Goal: Contribute content: Add original content to the website for others to see

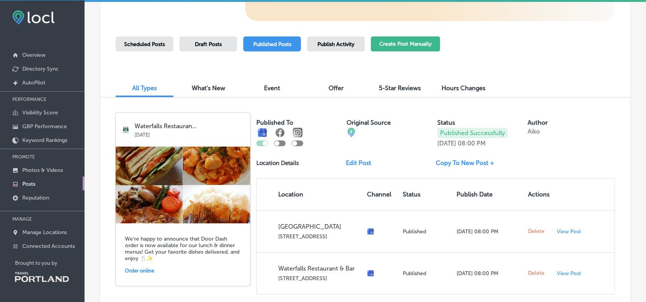
scroll to position [150, 0]
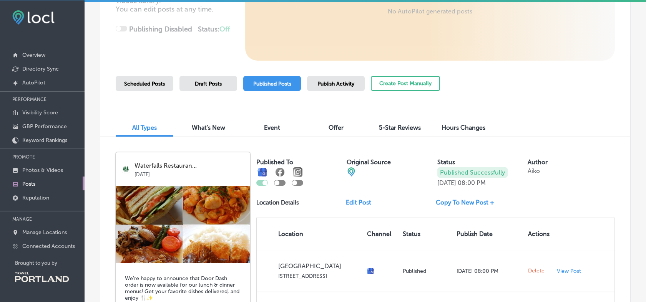
click at [279, 85] on span "Published Posts" at bounding box center [272, 84] width 38 height 7
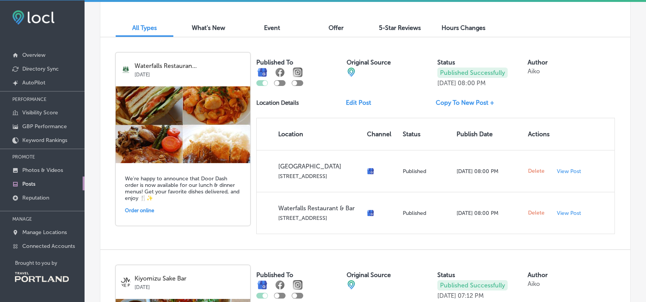
scroll to position [236, 0]
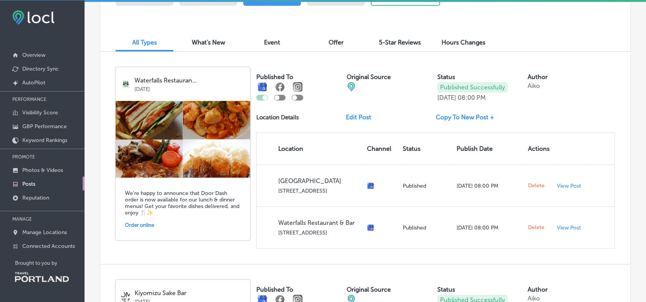
click at [354, 120] on link "Edit Post" at bounding box center [362, 117] width 32 height 7
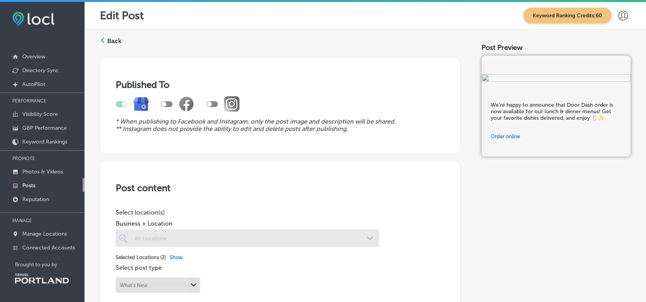
click at [115, 38] on label "Back" at bounding box center [114, 41] width 14 height 8
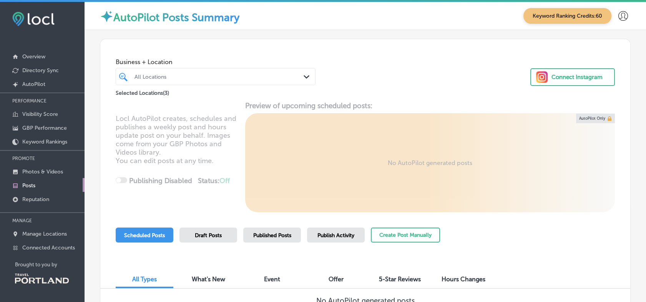
click at [565, 80] on div "Connect Instagram" at bounding box center [577, 77] width 51 height 12
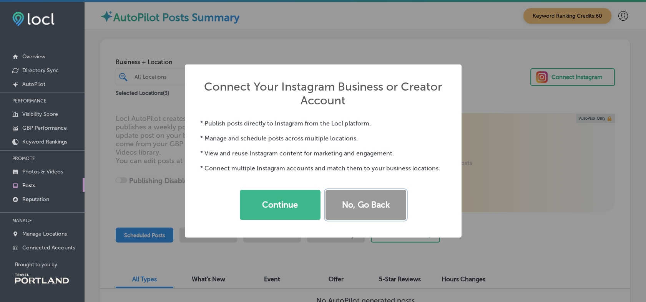
drag, startPoint x: 371, startPoint y: 203, endPoint x: 399, endPoint y: 205, distance: 27.4
click at [475, 206] on div "Connect Your Instagram Business or Creator Account × * Publish posts directly t…" at bounding box center [323, 151] width 646 height 302
click at [399, 205] on button "No, Go Back" at bounding box center [366, 205] width 81 height 30
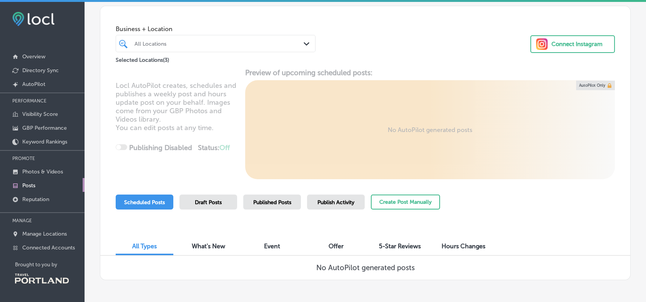
scroll to position [61, 0]
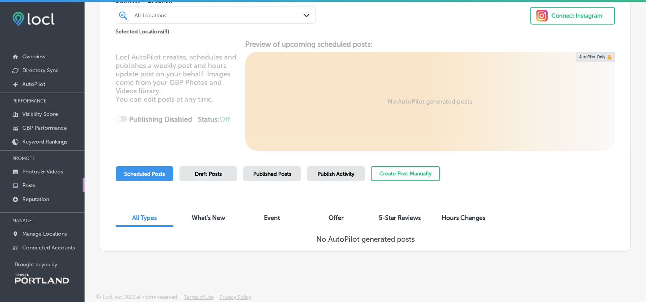
click at [289, 173] on span "Published Posts" at bounding box center [272, 174] width 38 height 7
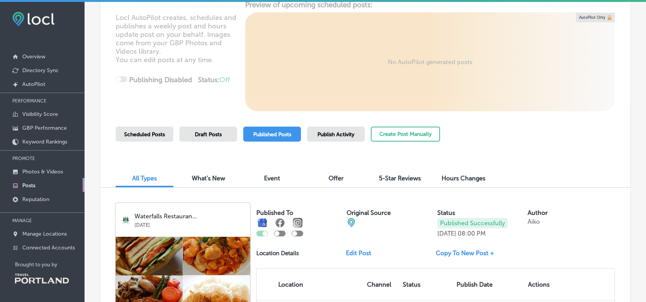
scroll to position [147, 0]
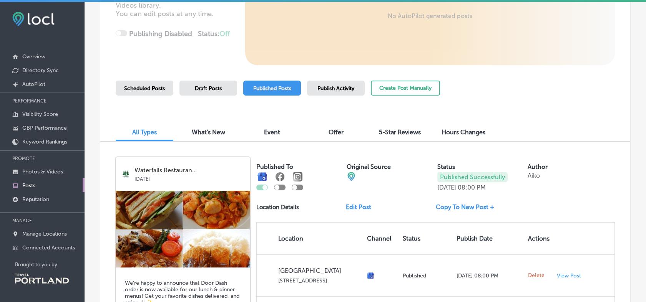
click at [473, 206] on link "Copy To New Post +" at bounding box center [468, 207] width 65 height 7
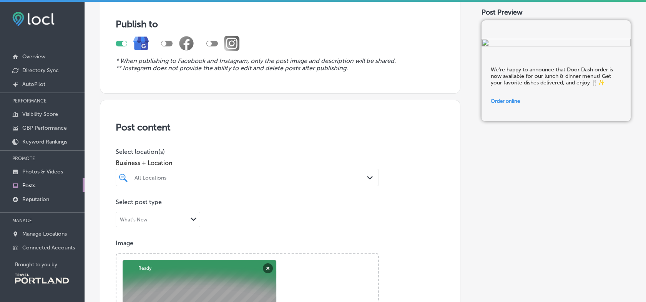
scroll to position [128, 0]
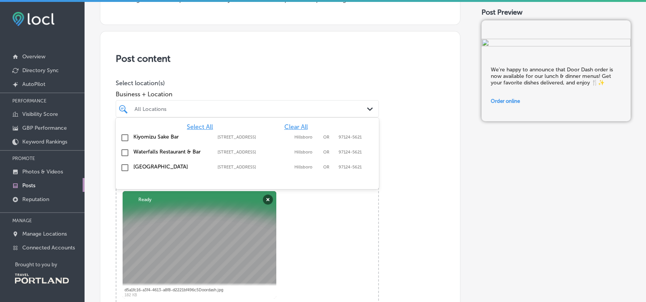
click at [199, 105] on div at bounding box center [236, 109] width 204 height 10
click at [128, 153] on input "checkbox" at bounding box center [124, 152] width 9 height 9
click at [128, 167] on input "checkbox" at bounding box center [124, 167] width 9 height 9
click at [302, 80] on p "Select location(s)" at bounding box center [247, 83] width 263 height 7
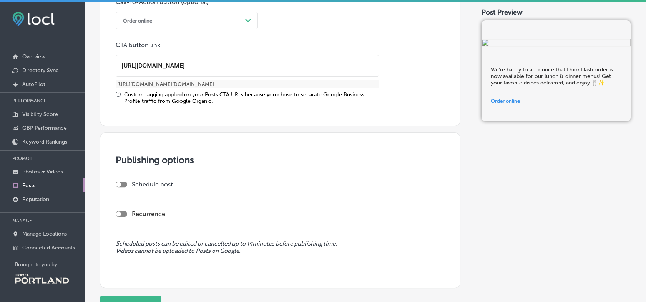
scroll to position [659, 0]
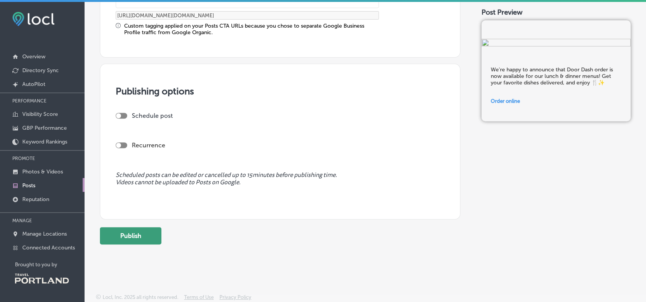
click at [135, 239] on button "Publish" at bounding box center [130, 236] width 61 height 17
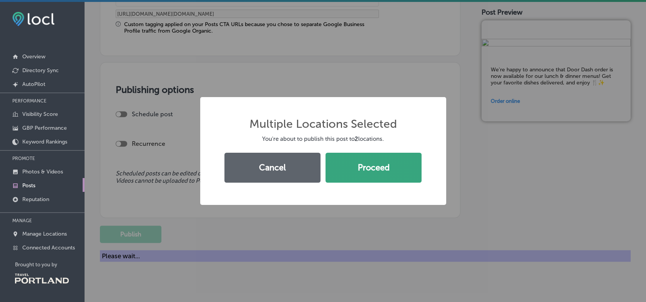
click at [389, 175] on button "Proceed" at bounding box center [374, 168] width 96 height 30
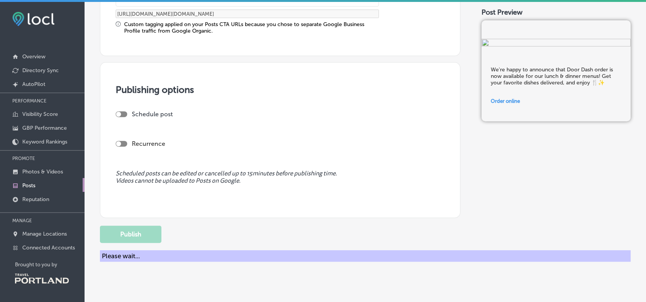
scroll to position [590, 0]
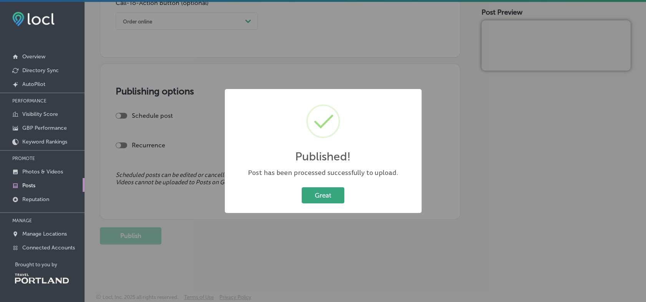
click at [313, 189] on button "Great" at bounding box center [323, 196] width 43 height 16
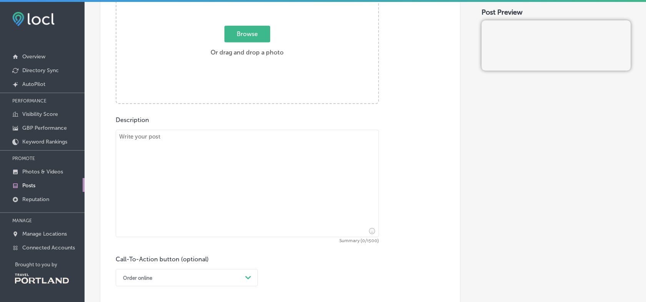
scroll to position [0, 0]
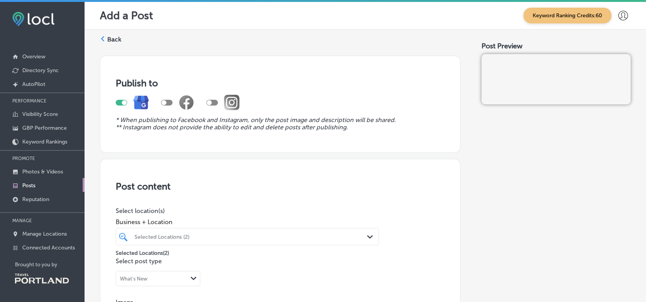
click at [110, 43] on div "Back" at bounding box center [111, 42] width 22 height 14
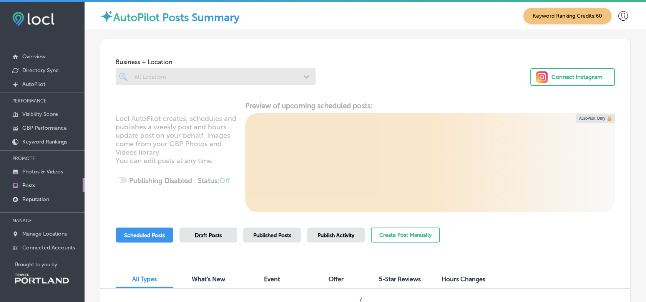
click at [108, 39] on div "Business + Location All Locations Path Created with Sketch. Connect Instagram" at bounding box center [365, 68] width 530 height 58
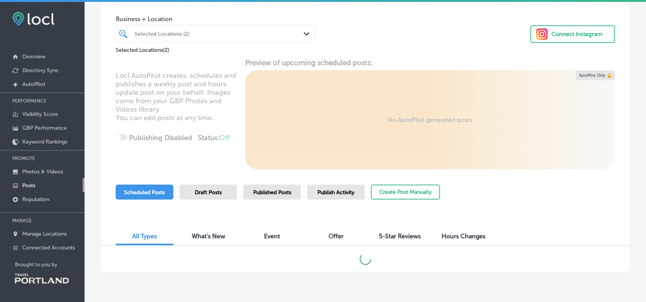
scroll to position [65, 0]
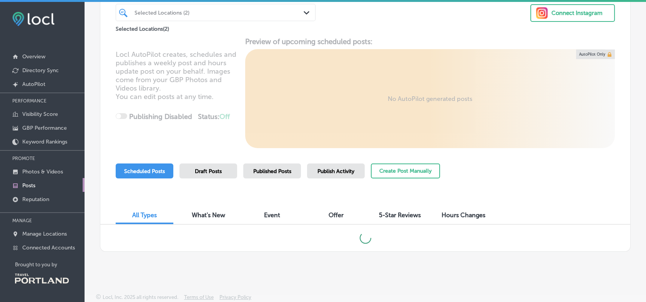
click at [258, 172] on span "Published Posts" at bounding box center [272, 171] width 38 height 7
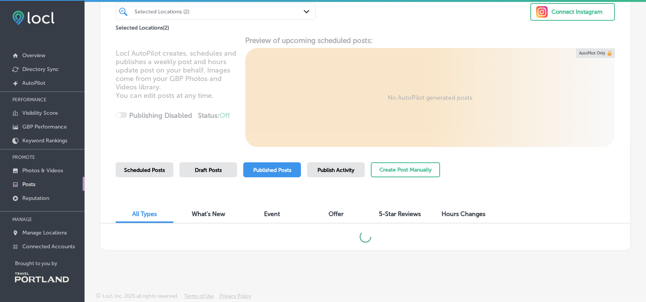
scroll to position [2, 0]
click at [283, 172] on span "Published Posts" at bounding box center [272, 170] width 38 height 7
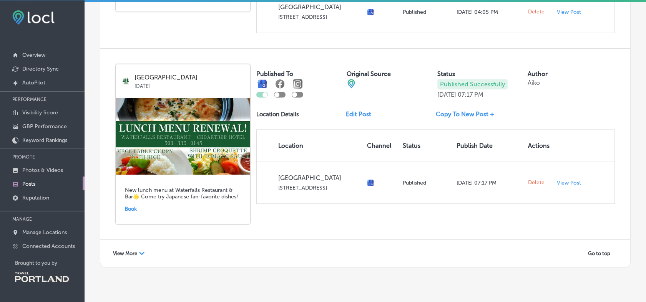
scroll to position [1328, 0]
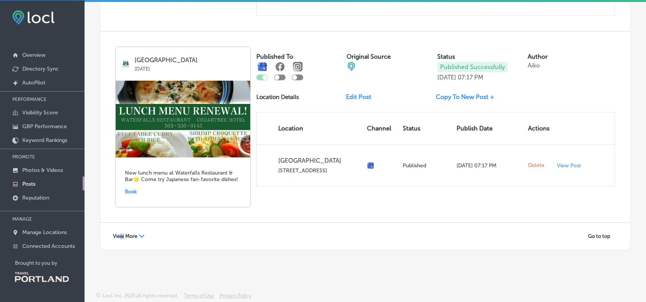
click at [123, 234] on span "View More" at bounding box center [125, 237] width 24 height 6
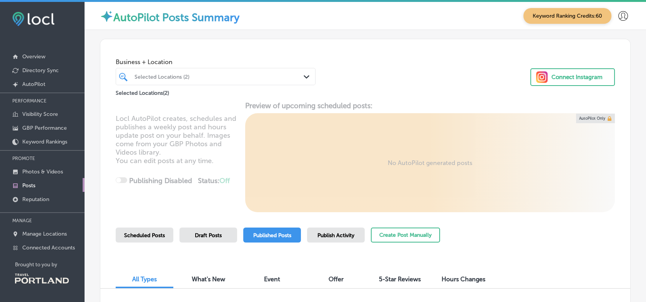
scroll to position [0, 0]
click at [170, 76] on div "Selected Locations (2)" at bounding box center [220, 76] width 170 height 7
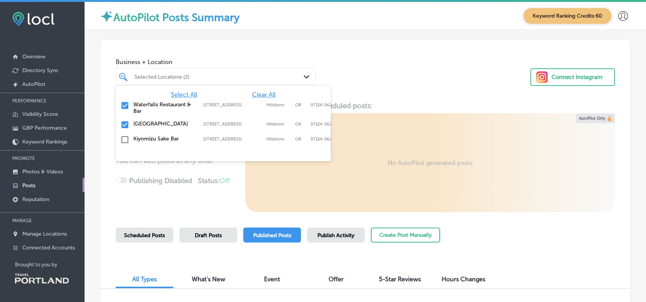
click at [126, 126] on input "checkbox" at bounding box center [124, 124] width 9 height 9
click at [123, 103] on input "checkbox" at bounding box center [124, 105] width 9 height 9
click at [129, 104] on div "[GEOGRAPHIC_DATA] [STREET_ADDRESS] [STREET_ADDRESS][PERSON_NAME]" at bounding box center [223, 106] width 209 height 12
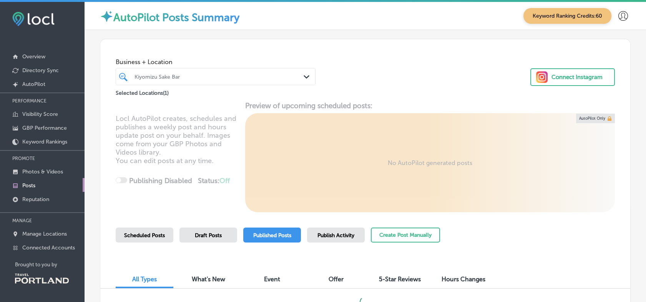
click at [435, 75] on div "Business + Location Kiyomizu Sake Bar Path Created with Sketch. Selected Locati…" at bounding box center [365, 68] width 530 height 58
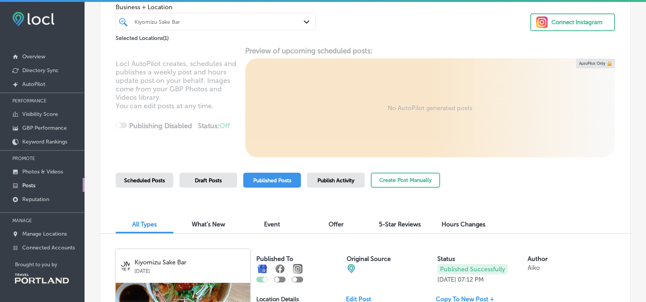
scroll to position [43, 0]
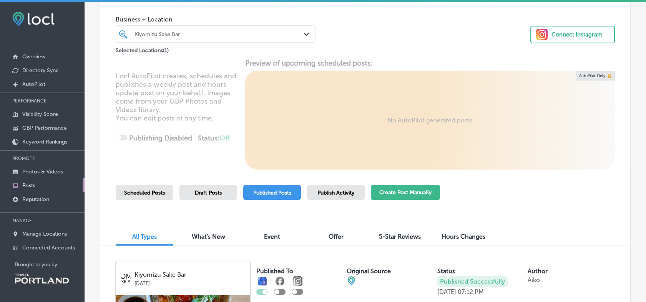
click at [410, 197] on button "Create Post Manually" at bounding box center [405, 192] width 69 height 15
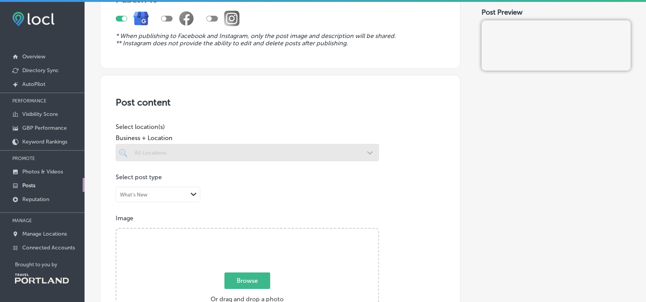
scroll to position [85, 0]
click at [168, 151] on div at bounding box center [247, 151] width 263 height 17
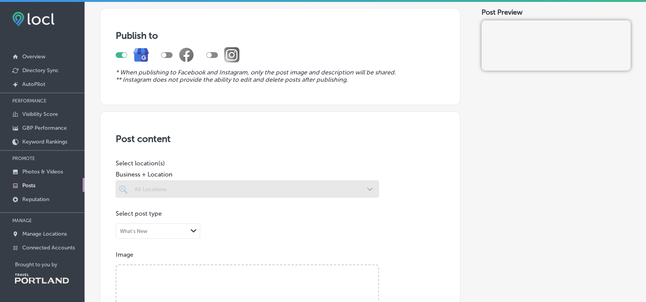
scroll to position [0, 0]
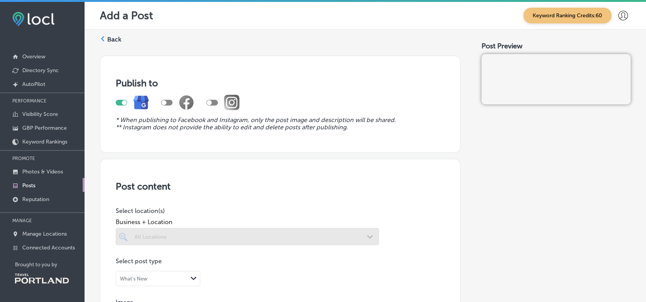
click at [110, 37] on label "Back" at bounding box center [114, 39] width 14 height 8
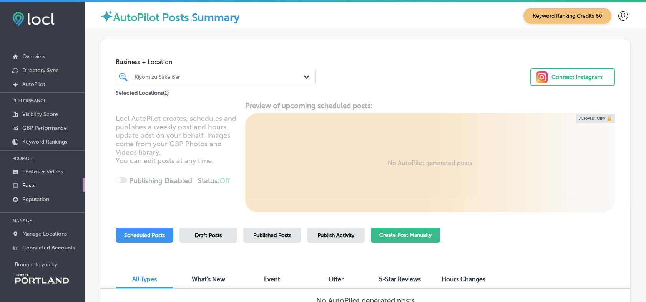
click at [408, 239] on button "Create Post Manually" at bounding box center [405, 235] width 69 height 15
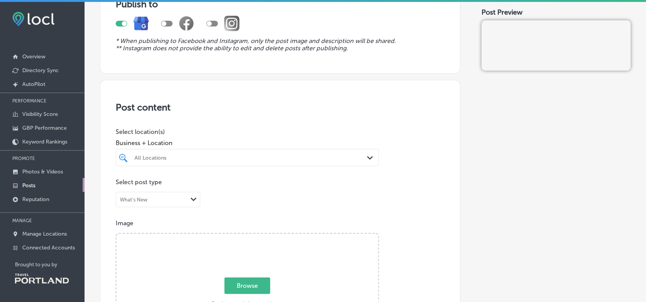
scroll to position [128, 0]
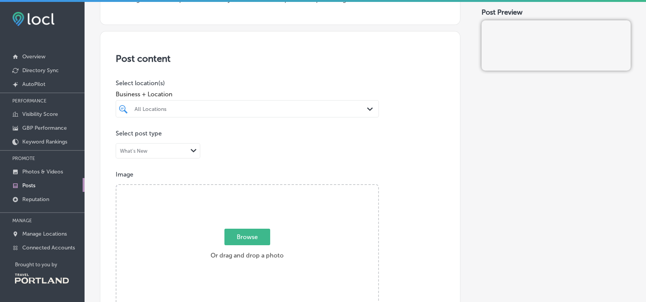
click at [252, 106] on div "All Locations" at bounding box center [251, 109] width 233 height 7
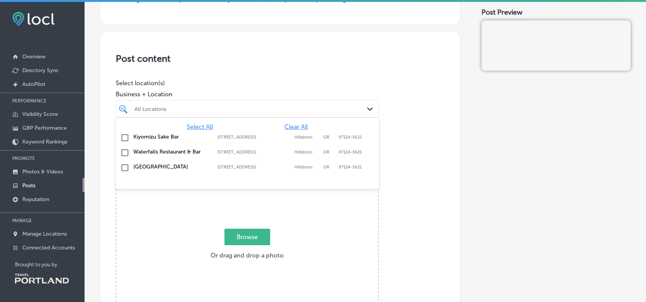
click at [146, 136] on label "Kiyomizu Sake Bar" at bounding box center [171, 137] width 76 height 7
click at [386, 92] on div "Post content Select location(s) Business + Location option [STREET_ADDRESS] opt…" at bounding box center [280, 274] width 361 height 487
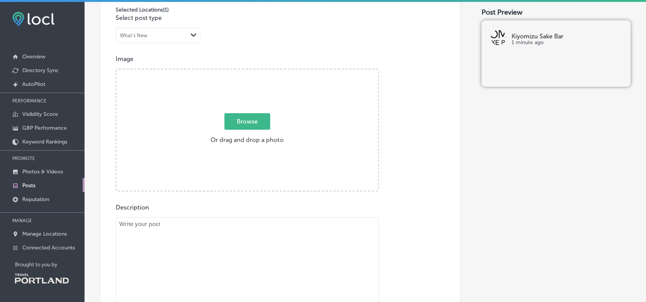
scroll to position [256, 0]
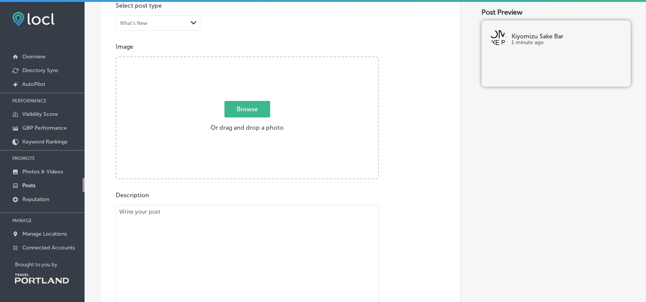
click at [247, 108] on span "Browse" at bounding box center [247, 109] width 46 height 17
click at [247, 60] on input "Browse Or drag and drop a photo" at bounding box center [247, 58] width 262 height 2
type input "C:\fakepath\Sake flight new1.jpg"
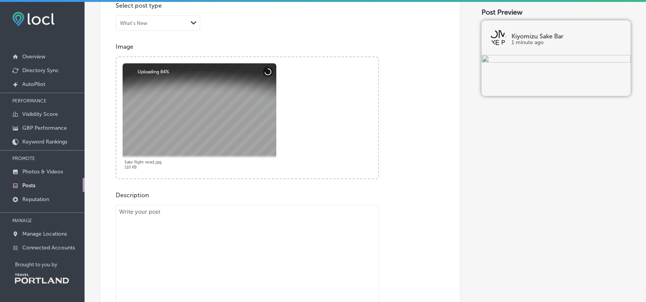
click at [161, 22] on div "What's New" at bounding box center [151, 23] width 71 height 7
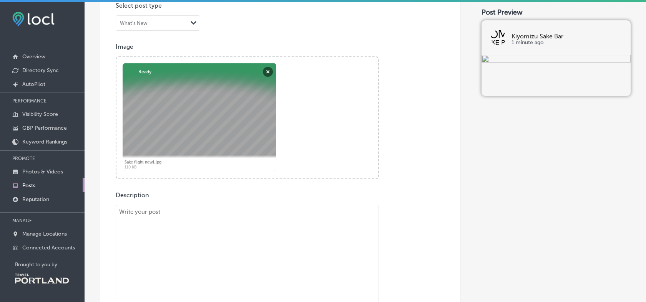
click at [256, 23] on div "Post content Select location(s) Business + Location Kiyomizu Sake Bar Path Crea…" at bounding box center [280, 146] width 361 height 487
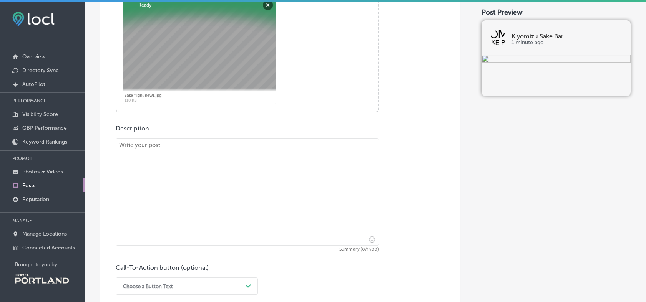
scroll to position [384, 0]
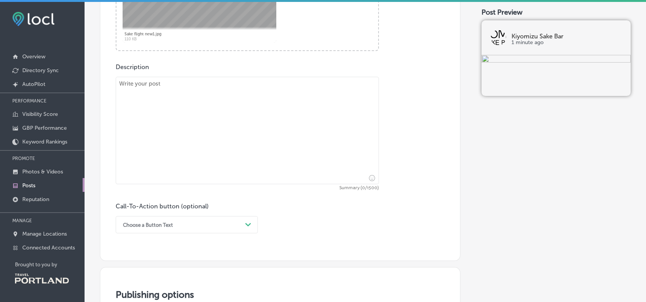
click at [177, 93] on textarea at bounding box center [247, 131] width 263 height 108
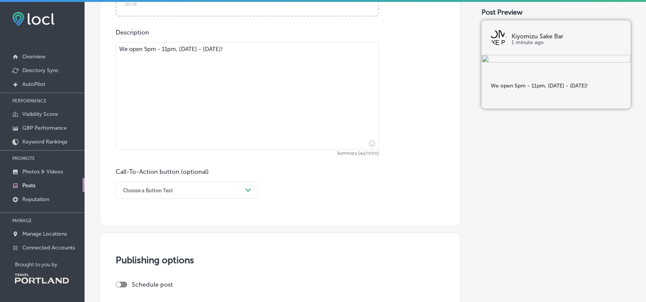
scroll to position [470, 0]
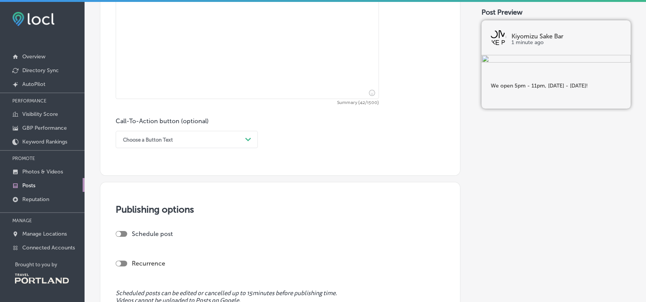
type textarea "We open 5pm - 11pm, [DATE] - [DATE]!"
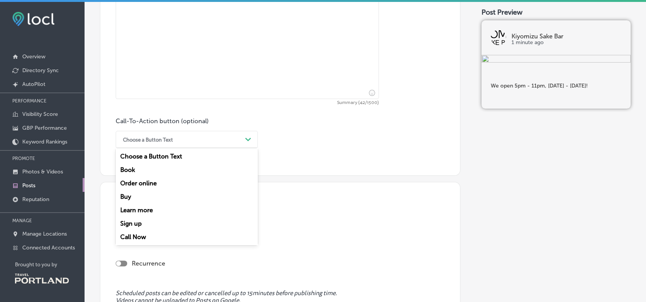
click at [176, 142] on div "Choose a Button Text" at bounding box center [180, 140] width 123 height 12
click at [135, 168] on div "Book" at bounding box center [187, 169] width 142 height 13
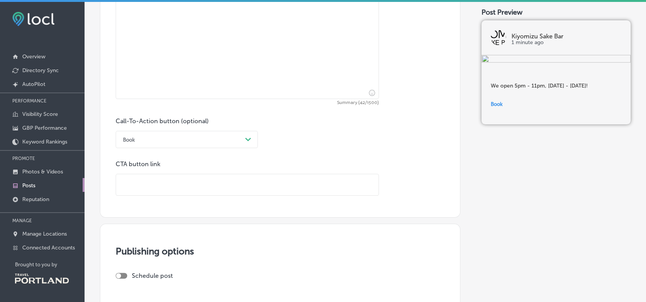
click at [169, 186] on input "text" at bounding box center [247, 185] width 263 height 21
type input "[URL][DOMAIN_NAME]"
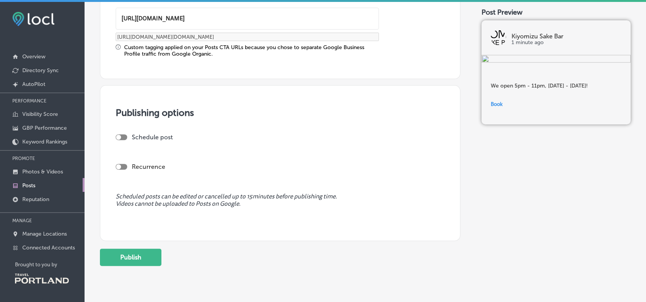
scroll to position [640, 0]
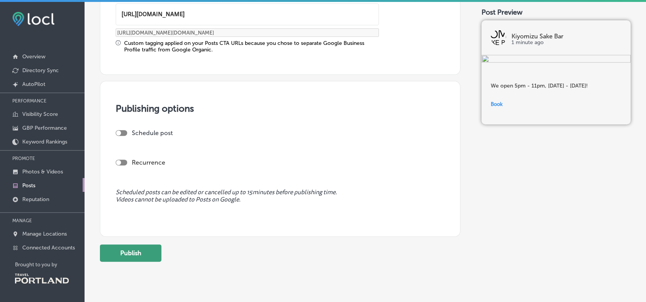
click at [148, 258] on button "Publish" at bounding box center [130, 253] width 61 height 17
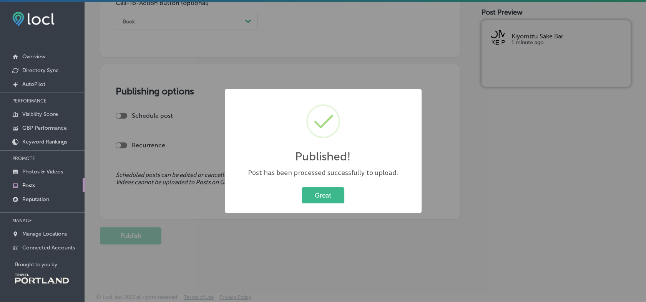
scroll to position [590, 0]
click at [320, 193] on button "Great" at bounding box center [323, 196] width 43 height 16
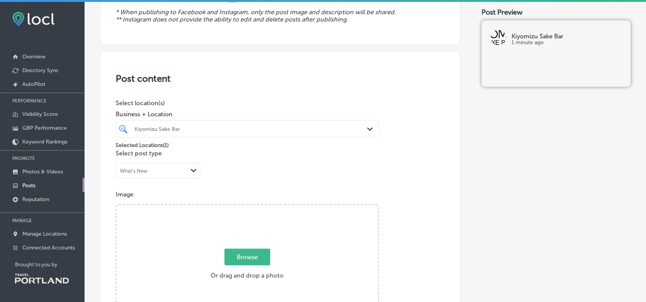
scroll to position [0, 0]
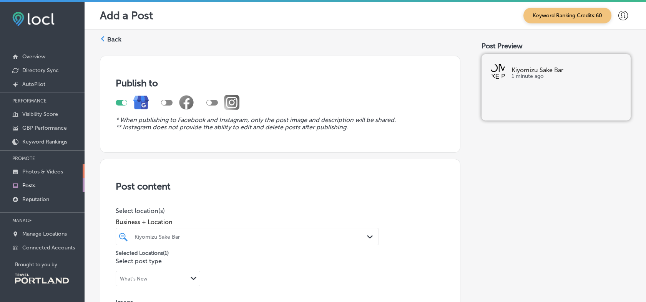
click at [47, 173] on p "Photos & Videos" at bounding box center [42, 172] width 41 height 7
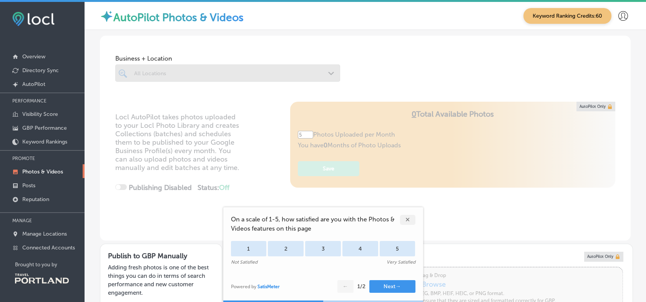
type input "0"
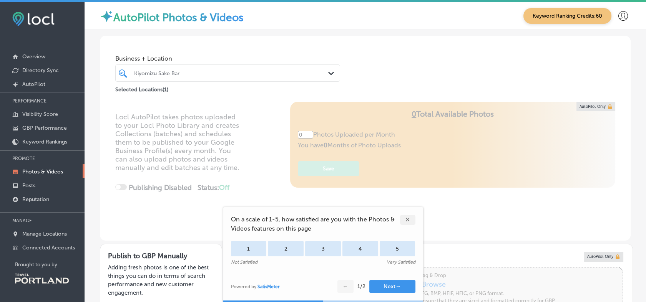
click at [408, 219] on div "✕" at bounding box center [407, 220] width 15 height 10
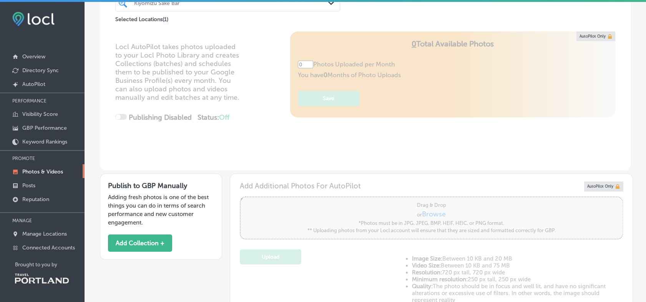
scroll to position [213, 0]
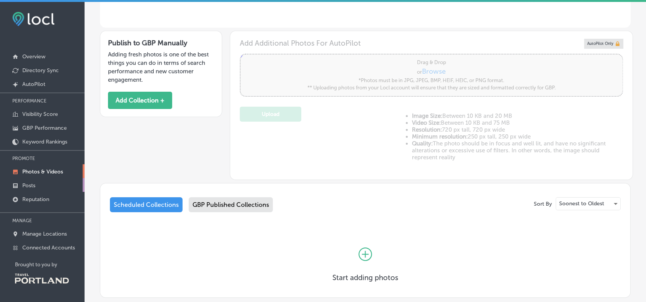
click at [24, 186] on p "Posts" at bounding box center [28, 186] width 13 height 7
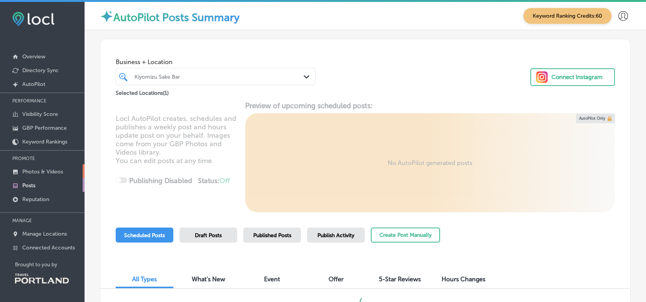
click at [39, 170] on p "Photos & Videos" at bounding box center [42, 172] width 41 height 7
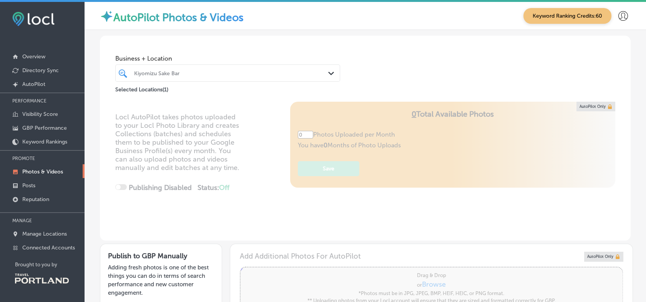
type input "5"
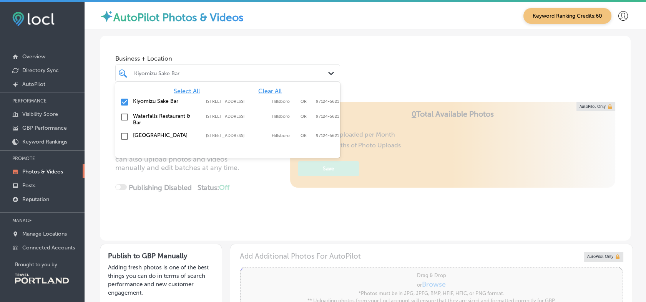
click at [200, 69] on div at bounding box center [218, 73] width 170 height 10
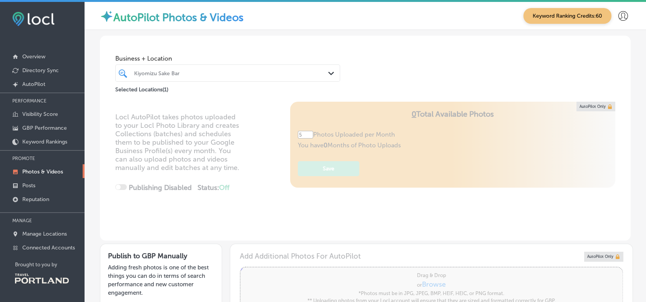
click at [100, 185] on div "Locl AutoPilot takes photos uploaded to your Locl Photo Library and creates Col…" at bounding box center [365, 171] width 531 height 139
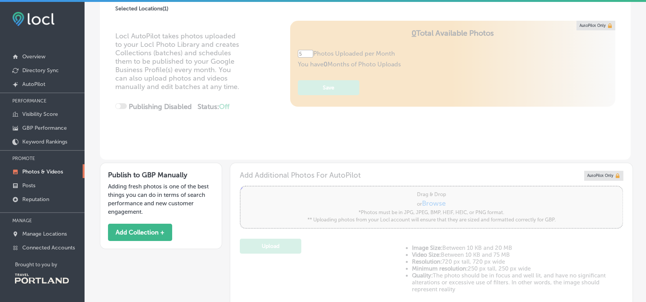
scroll to position [213, 0]
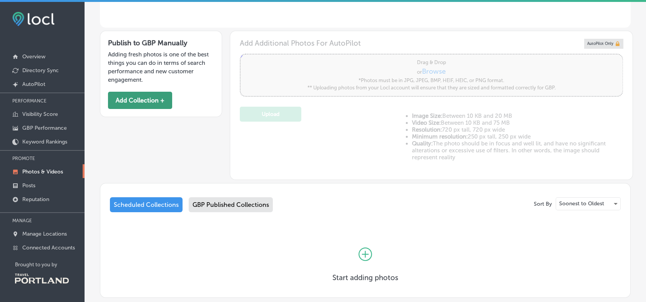
click at [141, 99] on button "Add Collection +" at bounding box center [140, 100] width 64 height 17
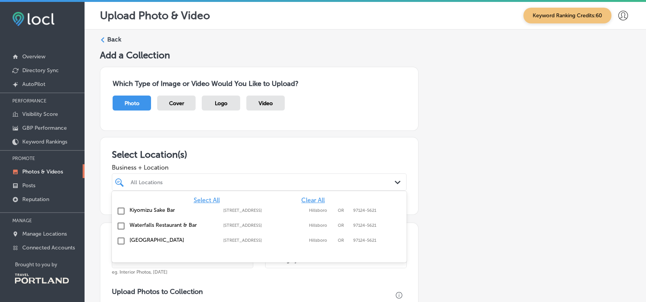
click at [147, 182] on div "All Locations" at bounding box center [263, 182] width 265 height 7
click at [143, 207] on div "[GEOGRAPHIC_DATA] [STREET_ADDRESS] [STREET_ADDRESS][PERSON_NAME]" at bounding box center [259, 212] width 289 height 12
click at [94, 194] on div "Back Add a Collection Which Type of Image or Video Would You Like to Upload? Ph…" at bounding box center [366, 274] width 562 height 489
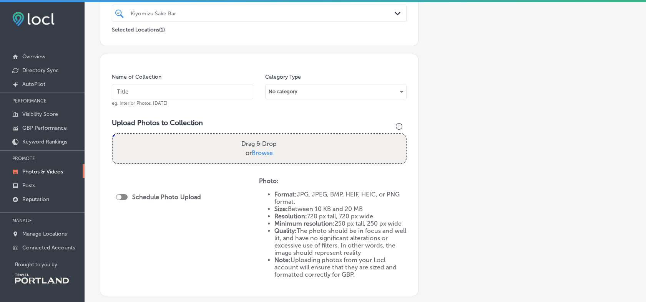
scroll to position [171, 0]
click at [261, 150] on span "Browse" at bounding box center [262, 151] width 21 height 7
click at [261, 135] on input "Drag & Drop or Browse" at bounding box center [259, 134] width 293 height 2
type input "C:\fakepath\Sake flight new1.jpg"
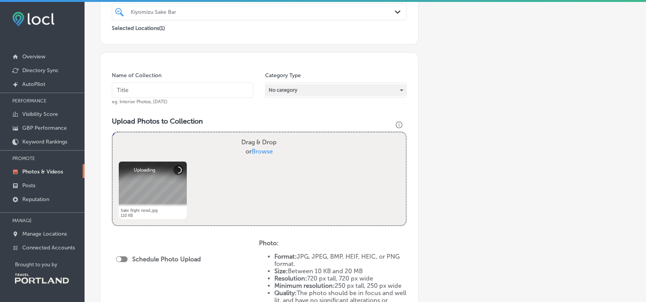
click at [294, 89] on div "No category" at bounding box center [336, 90] width 141 height 12
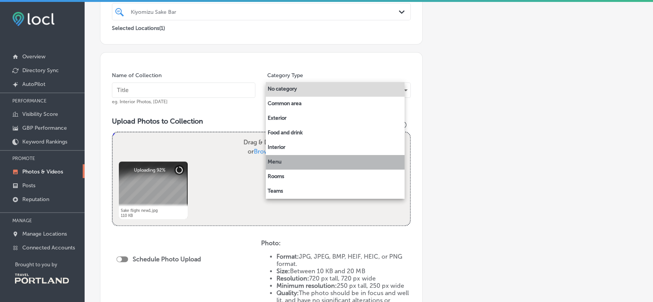
click at [290, 164] on li "Menu" at bounding box center [335, 162] width 139 height 15
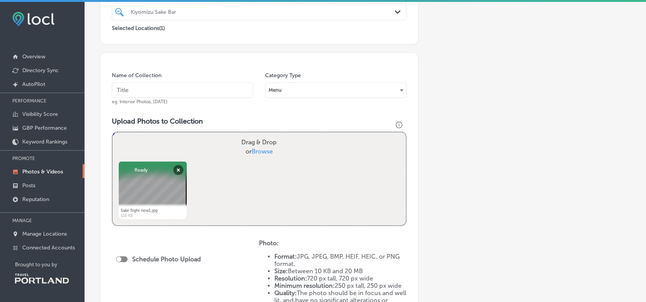
click at [158, 88] on input "text" at bounding box center [182, 90] width 141 height 15
type input "[PERSON_NAME]'s Choice Flight"
click at [459, 121] on div "Add a Collection Which Type of Image or Video Would You Like to Upload? Photo C…" at bounding box center [365, 142] width 531 height 527
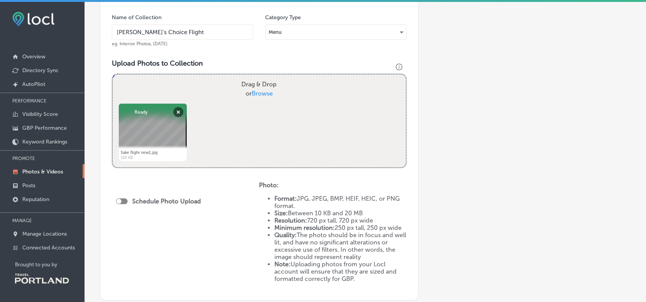
scroll to position [326, 0]
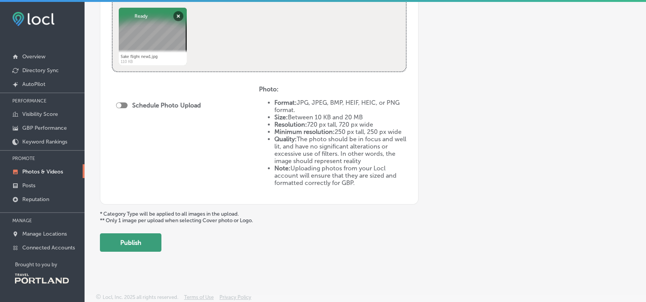
click at [126, 249] on button "Publish" at bounding box center [130, 243] width 61 height 18
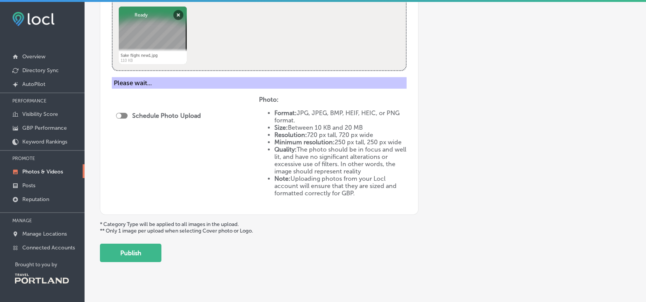
scroll to position [262, 0]
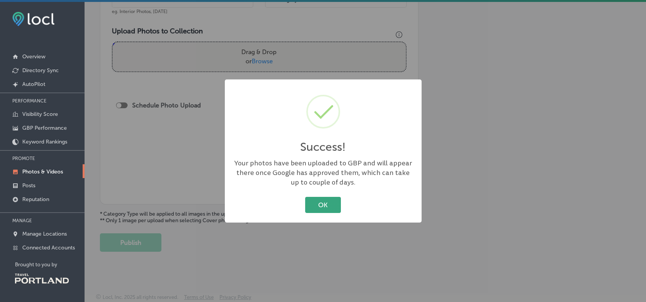
click at [322, 208] on button "OK" at bounding box center [323, 205] width 36 height 16
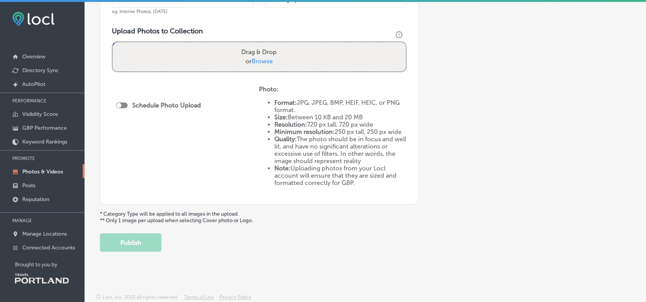
click at [258, 59] on span "Browse" at bounding box center [262, 61] width 21 height 7
click at [258, 45] on input "Drag & Drop or Browse" at bounding box center [259, 43] width 293 height 2
type input "C:\fakepath\Premium Flight 2.jpg"
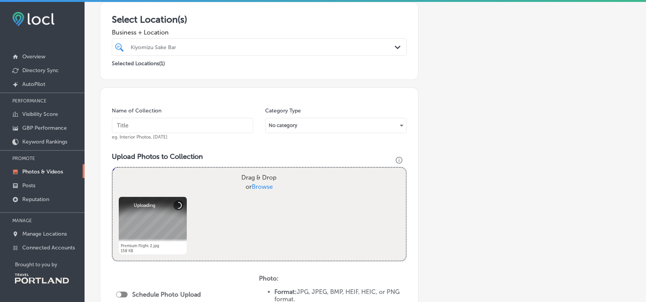
scroll to position [134, 0]
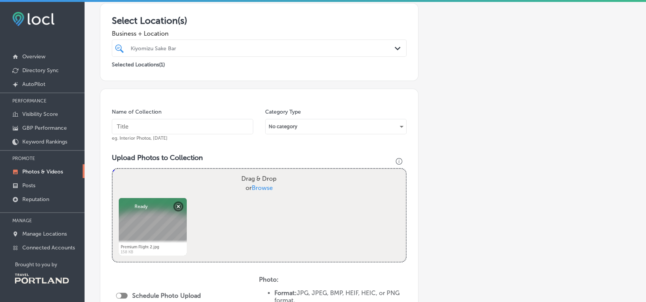
click at [158, 124] on input "text" at bounding box center [182, 126] width 141 height 15
type input "K"
click at [303, 128] on div "No category" at bounding box center [336, 127] width 141 height 12
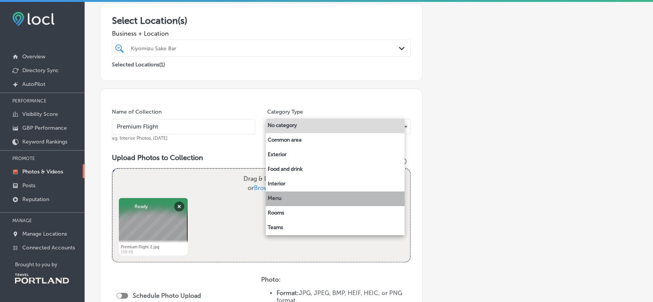
click at [281, 200] on li "Menu" at bounding box center [335, 199] width 139 height 15
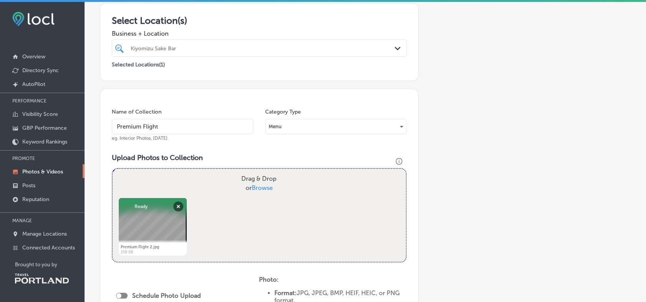
click at [116, 125] on input "Premium Flight" at bounding box center [182, 126] width 141 height 15
type input "[PERSON_NAME]'s Premium Flight"
click at [474, 145] on div "Add a Collection Which Type of Image or Video Would You Like to Upload? Photo C…" at bounding box center [365, 178] width 531 height 527
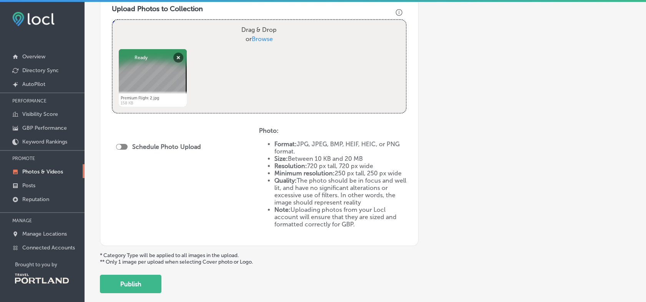
scroll to position [326, 0]
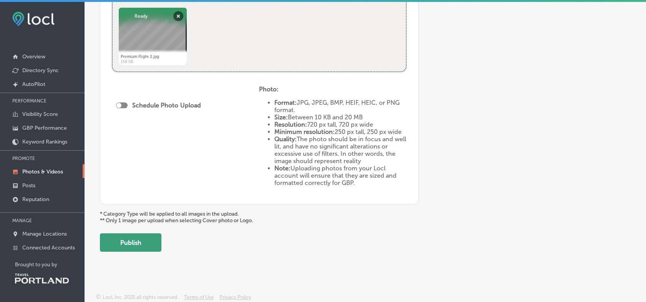
click at [116, 244] on button "Publish" at bounding box center [130, 243] width 61 height 18
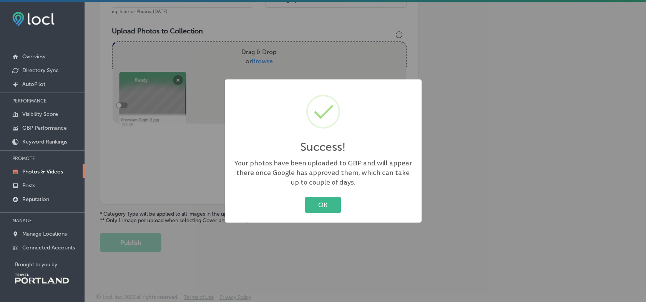
scroll to position [262, 0]
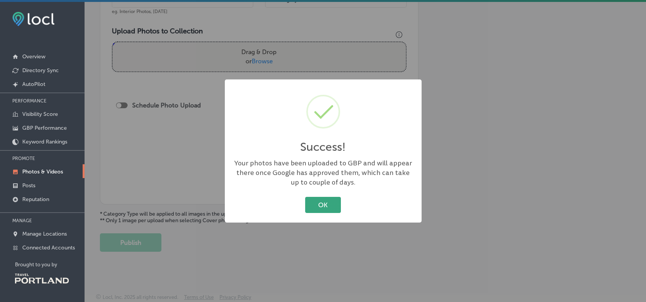
click at [321, 204] on button "OK" at bounding box center [323, 205] width 36 height 16
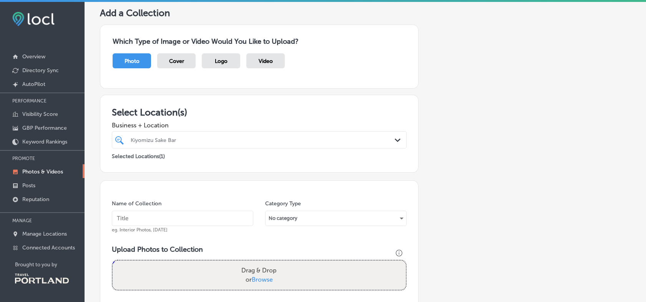
scroll to position [0, 0]
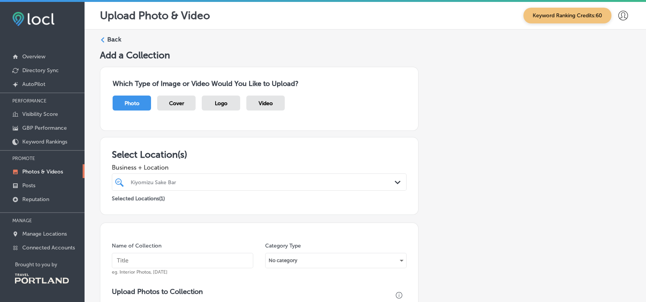
click at [112, 40] on label "Back" at bounding box center [114, 39] width 14 height 8
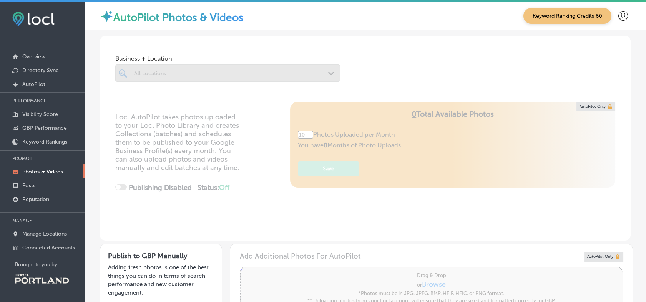
type input "5"
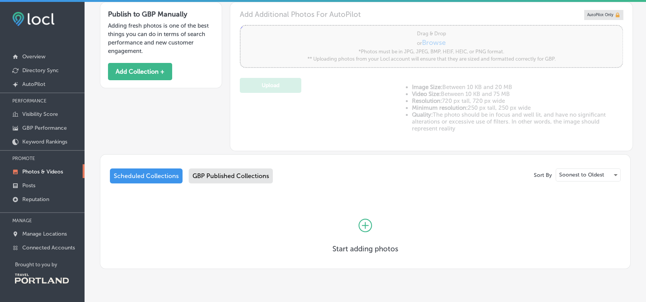
scroll to position [259, 0]
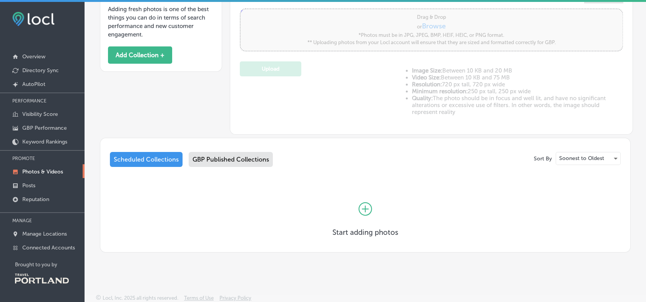
click at [201, 160] on div "GBP Published Collections" at bounding box center [231, 159] width 84 height 15
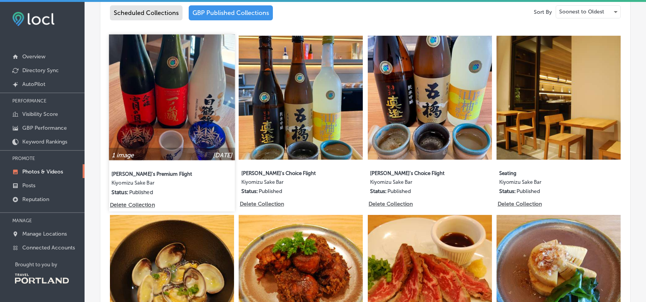
scroll to position [430, 0]
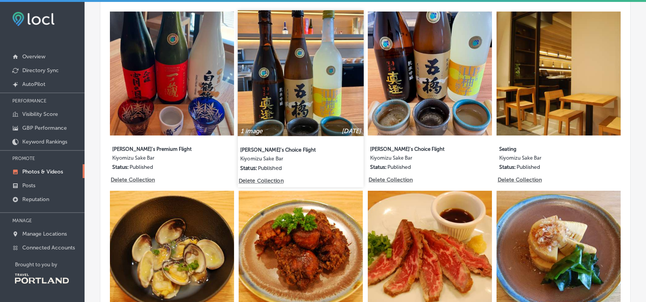
click at [266, 181] on p "Delete Collection" at bounding box center [261, 181] width 44 height 7
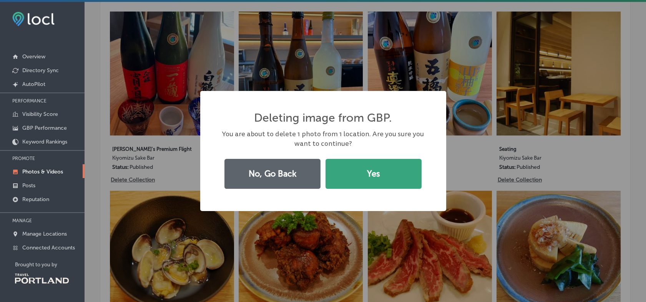
click at [369, 186] on button "Yes" at bounding box center [374, 174] width 96 height 30
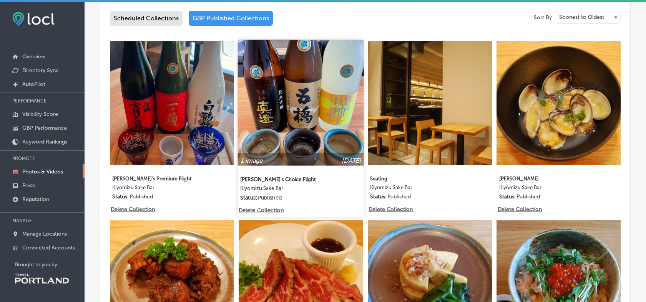
scroll to position [354, 0]
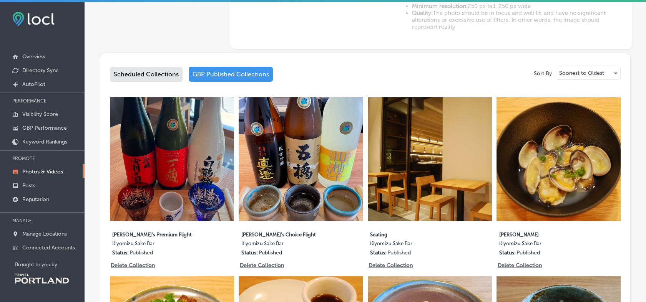
click at [28, 173] on p "Photos & Videos" at bounding box center [42, 172] width 41 height 7
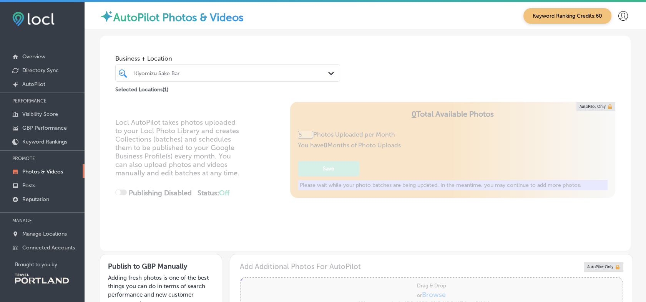
click at [164, 74] on div "Kiyomizu Sake Bar" at bounding box center [231, 73] width 195 height 7
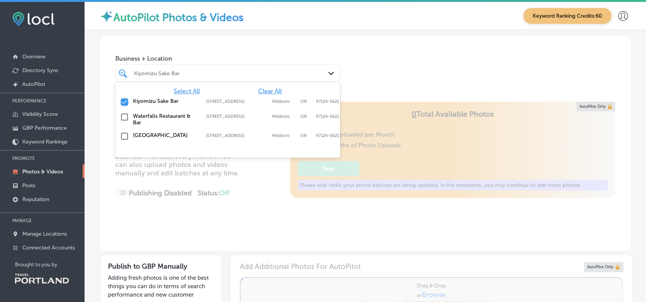
click at [125, 99] on input "checkbox" at bounding box center [124, 102] width 9 height 9
click at [121, 135] on input "checkbox" at bounding box center [124, 136] width 9 height 9
click at [105, 172] on div "Locl AutoPilot takes photos uploaded to your Locl Photo Library and creates Col…" at bounding box center [365, 177] width 531 height 150
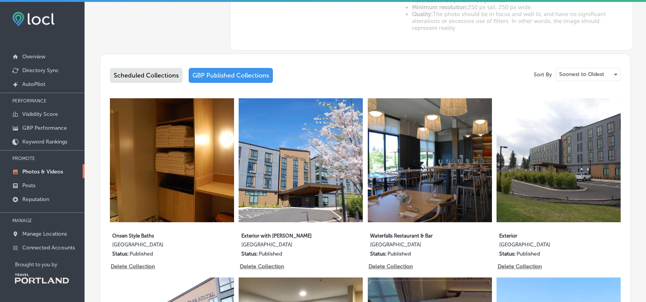
scroll to position [384, 0]
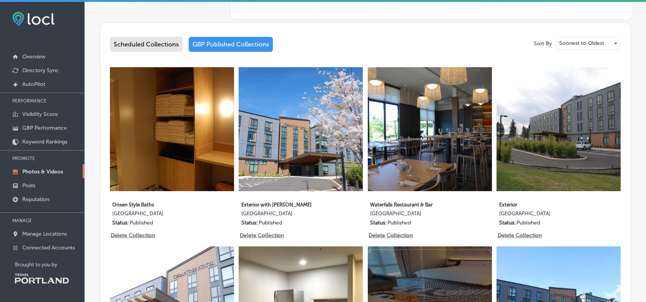
click at [244, 43] on div "GBP Published Collections" at bounding box center [231, 44] width 84 height 15
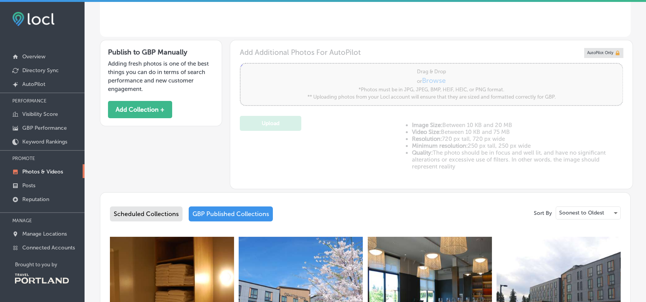
scroll to position [213, 0]
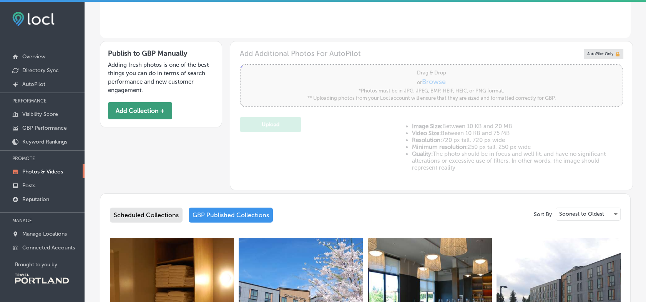
click at [132, 113] on button "Add Collection +" at bounding box center [140, 110] width 64 height 17
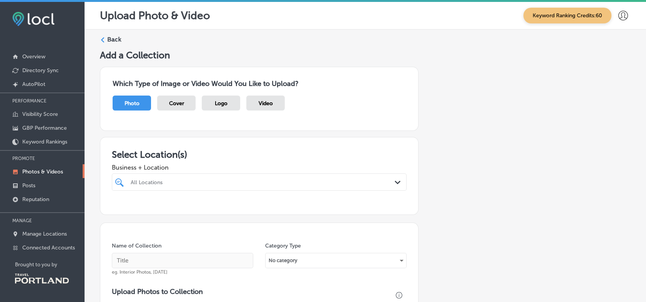
click at [151, 181] on div "All Locations" at bounding box center [263, 182] width 265 height 7
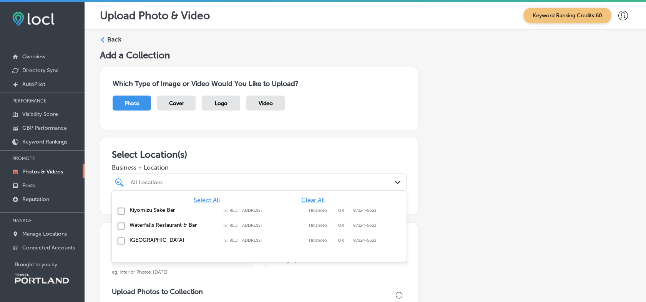
click at [122, 239] on input "checkbox" at bounding box center [120, 241] width 9 height 9
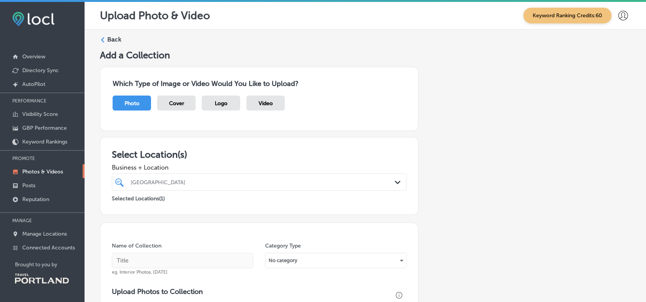
click at [470, 183] on div "Add a Collection Which Type of Image or Video Would You Like to Upload? Photo C…" at bounding box center [365, 282] width 531 height 464
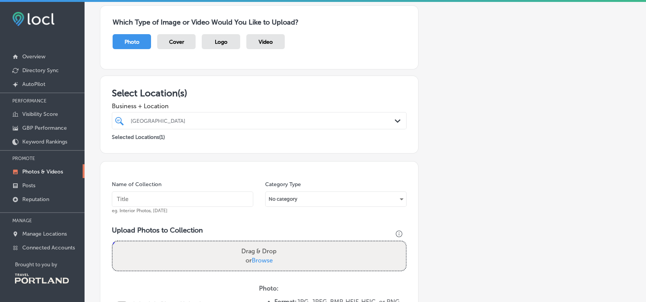
scroll to position [128, 0]
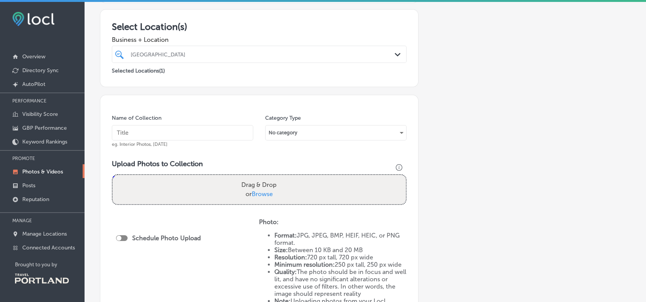
click at [260, 193] on span "Browse" at bounding box center [262, 194] width 21 height 7
click at [260, 178] on input "Drag & Drop or Browse" at bounding box center [259, 176] width 293 height 2
click at [161, 53] on div "[GEOGRAPHIC_DATA]" at bounding box center [263, 54] width 265 height 7
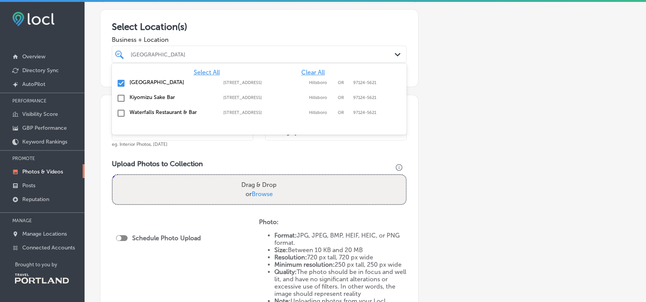
click at [126, 82] on div "[GEOGRAPHIC_DATA] [STREET_ADDRESS] [STREET_ADDRESS][PERSON_NAME]" at bounding box center [259, 84] width 289 height 12
click at [124, 98] on input "checkbox" at bounding box center [120, 98] width 9 height 9
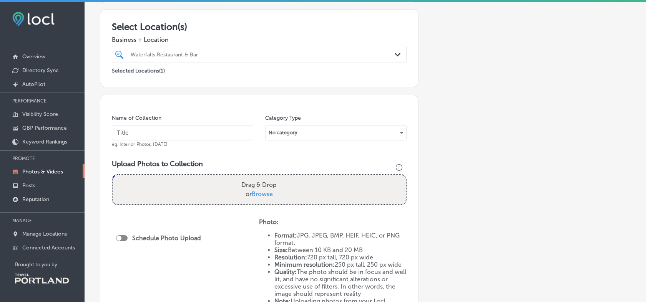
click at [467, 130] on div "Add a Collection Which Type of Image or Video Would You Like to Upload? Photo C…" at bounding box center [365, 154] width 531 height 464
click at [261, 193] on span "Browse" at bounding box center [262, 194] width 21 height 7
click at [261, 178] on input "Drag & Drop or Browse" at bounding box center [259, 176] width 293 height 2
type input "C:\fakepath\DSC_1425 - Tiramisu.JPG"
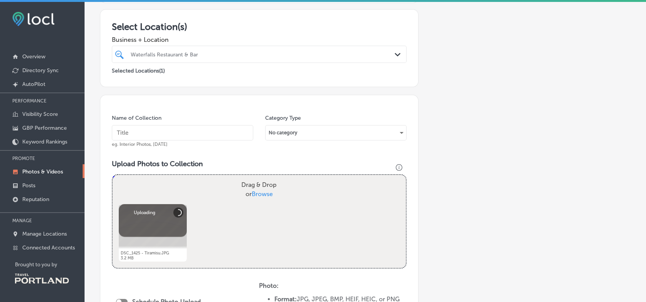
click at [191, 136] on input "text" at bounding box center [182, 132] width 141 height 15
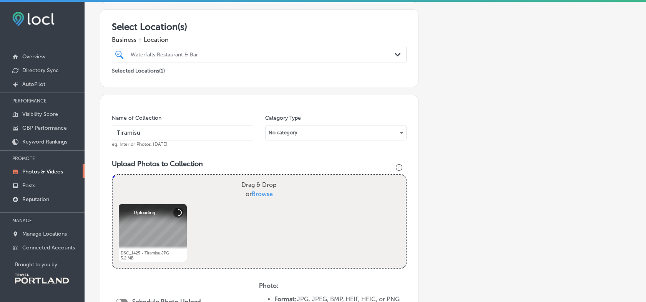
type input "Tiramisu"
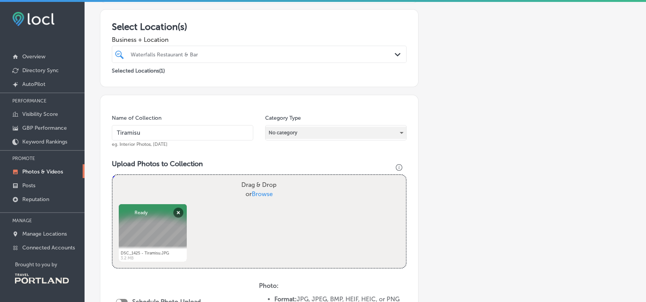
click at [308, 134] on div "No category" at bounding box center [336, 133] width 141 height 12
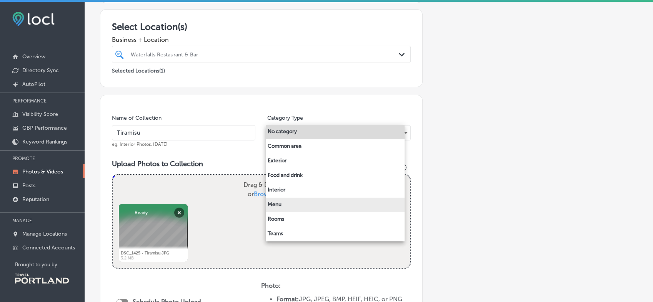
click at [278, 206] on li "Menu" at bounding box center [335, 205] width 139 height 15
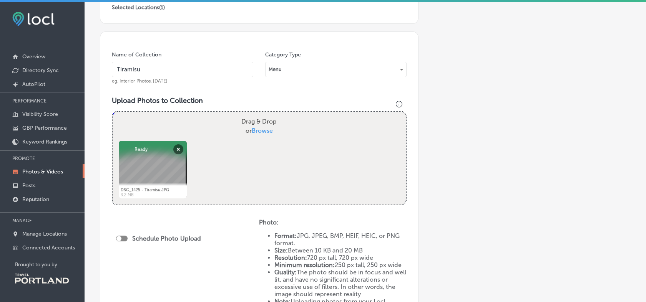
scroll to position [326, 0]
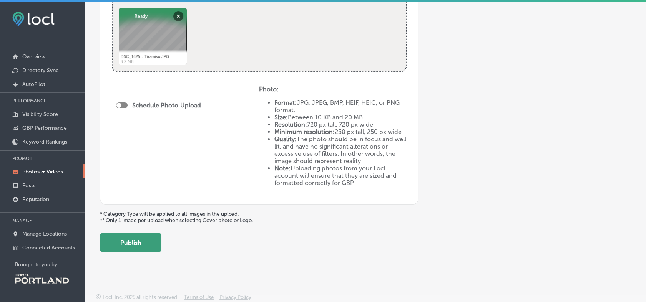
click at [123, 244] on button "Publish" at bounding box center [130, 243] width 61 height 18
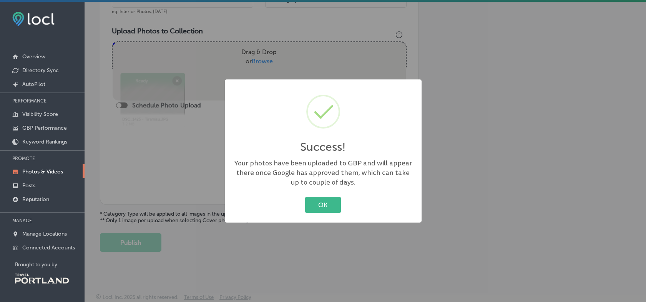
scroll to position [262, 0]
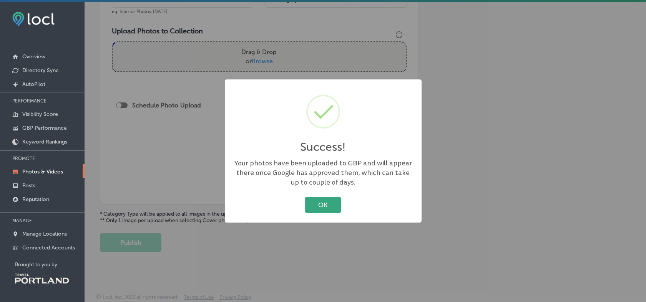
click at [325, 205] on button "OK" at bounding box center [323, 205] width 36 height 16
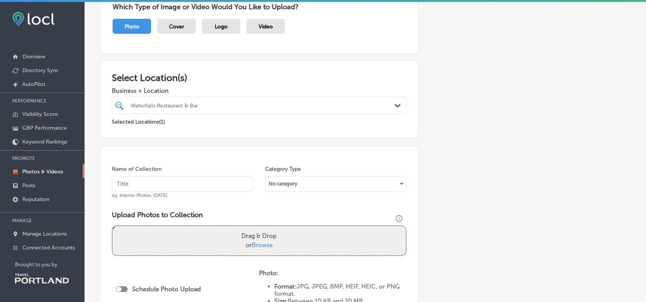
scroll to position [128, 0]
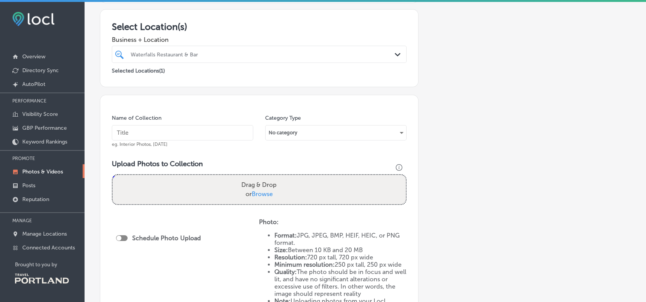
click at [261, 194] on span "Browse" at bounding box center [262, 194] width 21 height 7
click at [261, 178] on input "Drag & Drop or Browse" at bounding box center [259, 176] width 293 height 2
type input "C:\fakepath\DSC_1432 - Lemon Meringue Pie.JPG"
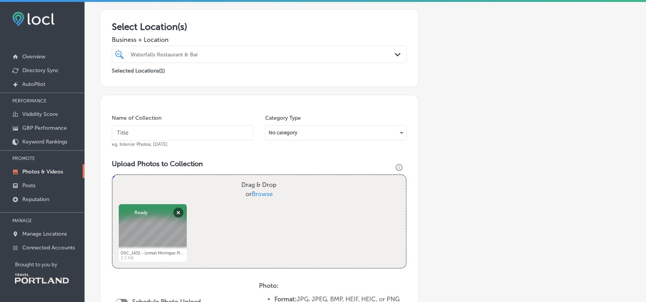
click at [170, 135] on input "text" at bounding box center [182, 132] width 141 height 15
type input "Lemon Meringue Pie"
click at [286, 127] on div "No category" at bounding box center [335, 132] width 141 height 15
click at [286, 129] on div "No category" at bounding box center [336, 133] width 141 height 12
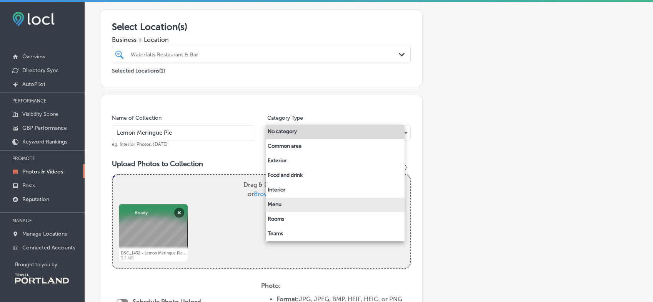
drag, startPoint x: 286, startPoint y: 204, endPoint x: 299, endPoint y: 198, distance: 14.1
click at [286, 203] on li "Menu" at bounding box center [335, 205] width 139 height 15
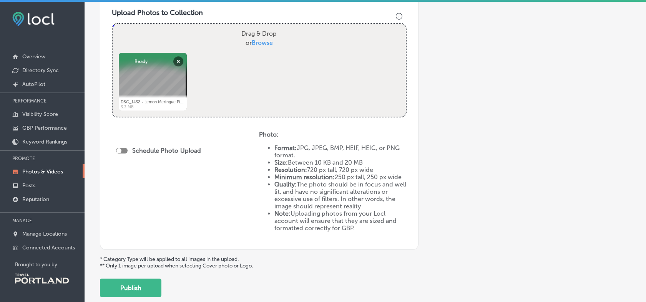
scroll to position [326, 0]
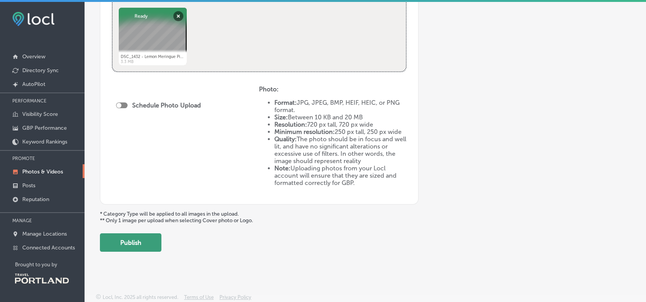
click at [126, 249] on button "Publish" at bounding box center [130, 243] width 61 height 18
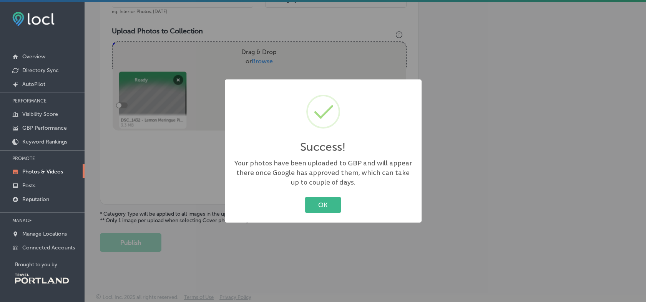
scroll to position [262, 0]
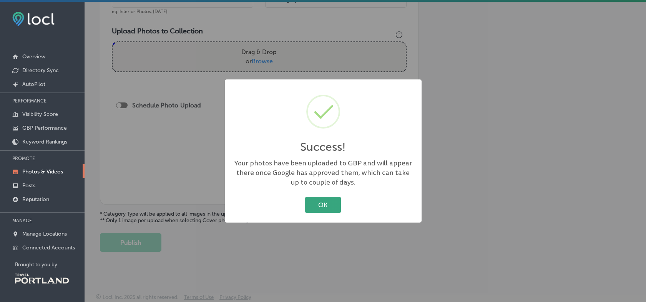
click at [327, 206] on button "OK" at bounding box center [323, 205] width 36 height 16
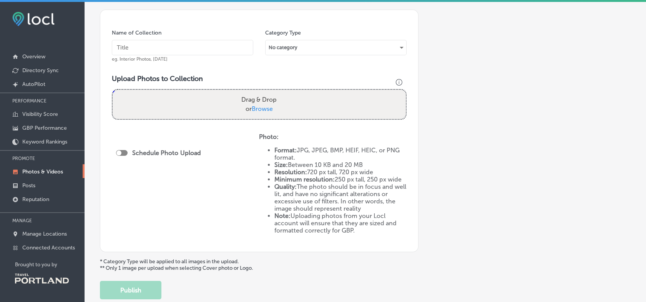
scroll to position [91, 0]
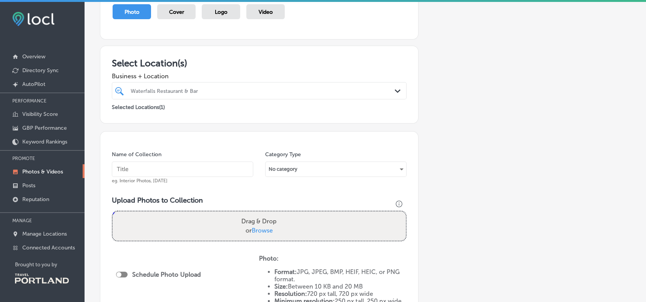
click at [259, 232] on span "Browse" at bounding box center [262, 230] width 21 height 7
click at [259, 214] on input "Drag & Drop or Browse" at bounding box center [259, 213] width 293 height 2
type input "C:\fakepath\DSC_1426 - Apple Pie.JPG"
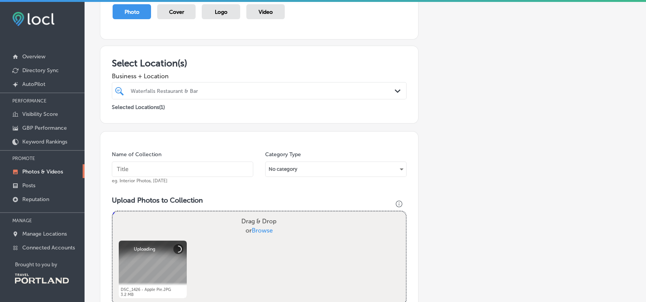
click at [141, 165] on input "text" at bounding box center [182, 169] width 141 height 15
type input "Apple Pie"
click at [316, 169] on div "No category" at bounding box center [336, 169] width 141 height 12
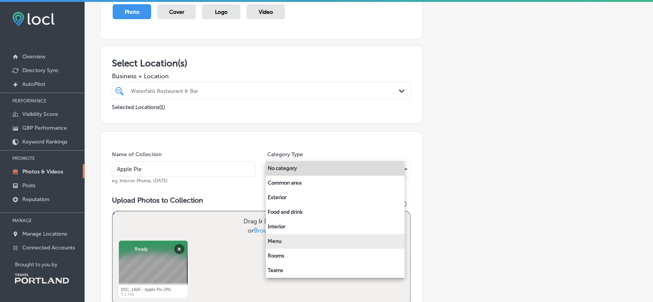
click at [291, 240] on li "Menu" at bounding box center [335, 241] width 139 height 15
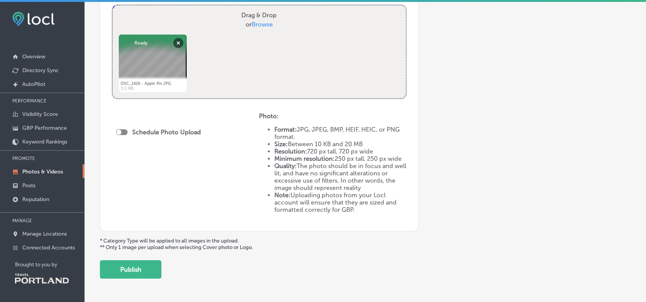
scroll to position [305, 0]
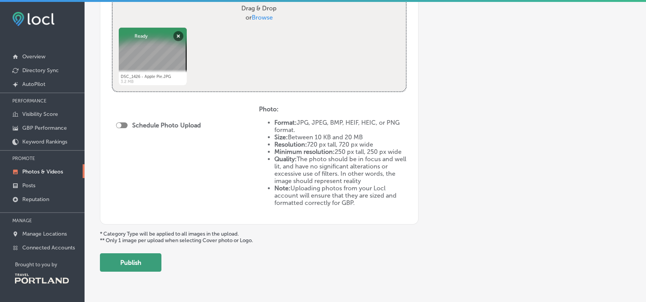
click at [124, 262] on button "Publish" at bounding box center [130, 263] width 61 height 18
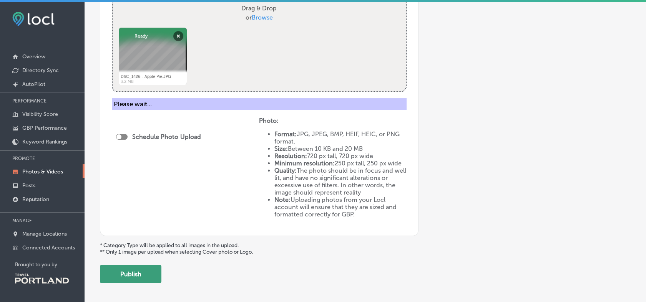
scroll to position [262, 0]
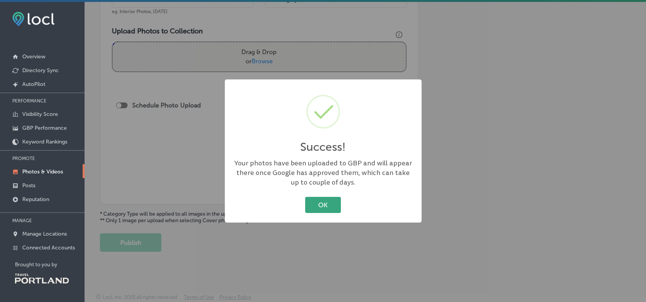
click at [328, 204] on button "OK" at bounding box center [323, 205] width 36 height 16
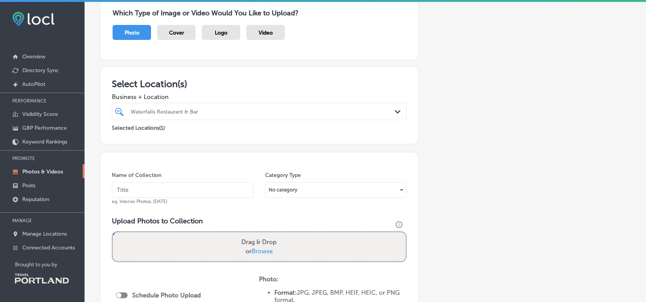
scroll to position [0, 0]
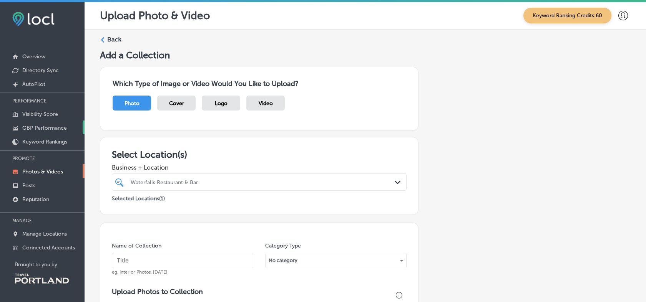
click at [33, 130] on p "GBP Performance" at bounding box center [44, 128] width 45 height 7
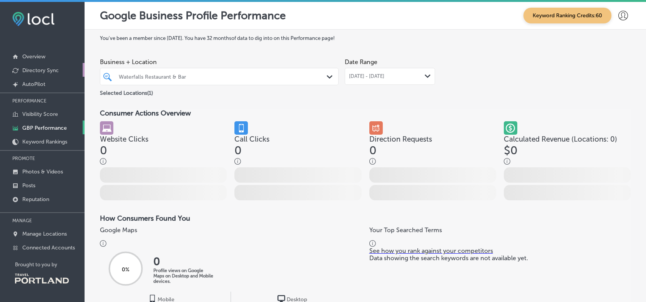
click at [37, 67] on p "Directory Sync" at bounding box center [40, 70] width 37 height 7
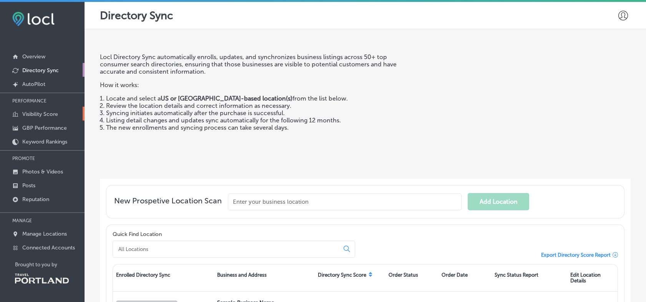
click at [37, 115] on p "Visibility Score" at bounding box center [40, 114] width 36 height 7
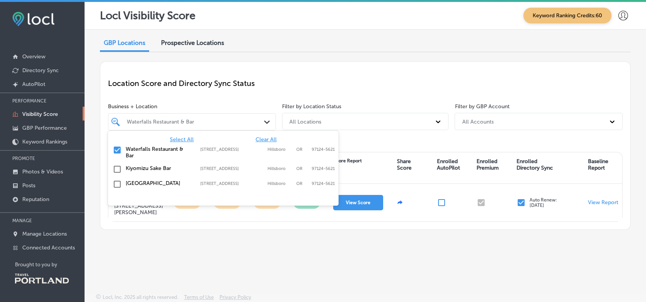
click at [188, 127] on div "Waterfalls Restaurant & Bar Path Created with Sketch." at bounding box center [192, 121] width 168 height 17
click at [133, 169] on label "Kiyomizu Sake Bar" at bounding box center [159, 168] width 67 height 7
click at [126, 181] on label "[GEOGRAPHIC_DATA]" at bounding box center [159, 183] width 67 height 7
click at [99, 191] on div "GBP Locations Prospective Locations Location Score and Directory Sync Status Bu…" at bounding box center [366, 144] width 562 height 228
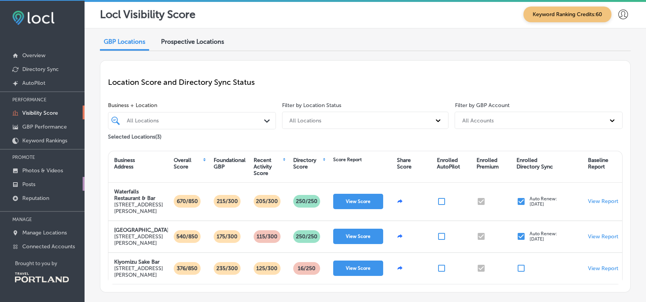
scroll to position [2, 0]
click at [47, 172] on p "Photos & Videos" at bounding box center [42, 170] width 41 height 7
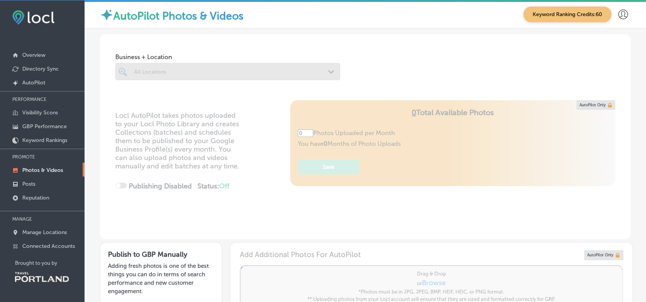
type input "5"
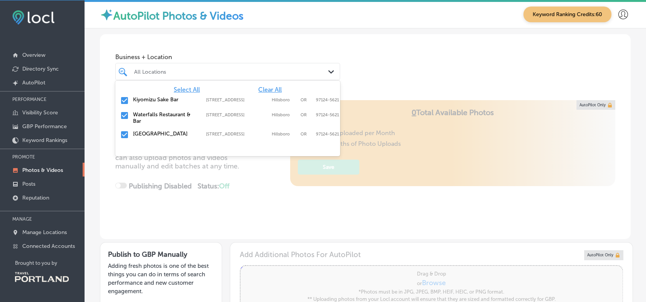
click at [164, 73] on div "All Locations" at bounding box center [231, 71] width 195 height 7
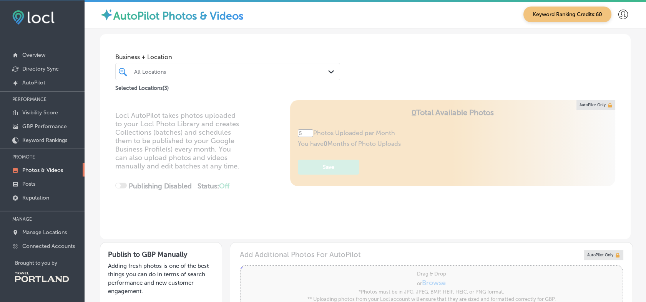
click at [95, 140] on div "Business + Location All Locations Path Created with Sketch. Selected Locations …" at bounding box center [366, 271] width 562 height 487
click at [52, 56] on link "Overview" at bounding box center [42, 55] width 85 height 14
